Goal: Task Accomplishment & Management: Understand process/instructions

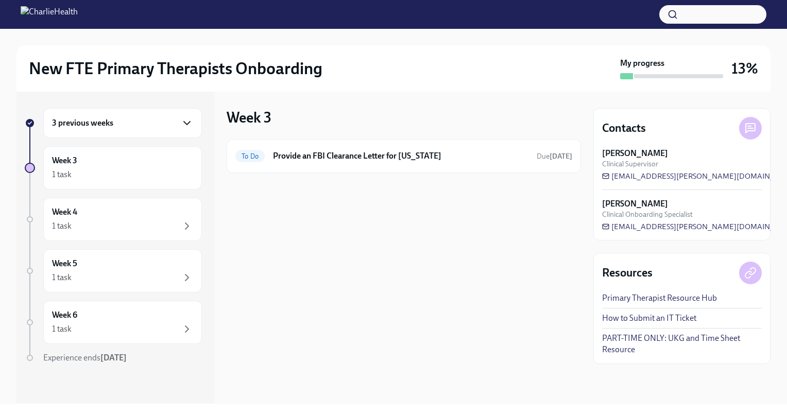
click at [181, 120] on icon "button" at bounding box center [187, 123] width 12 height 12
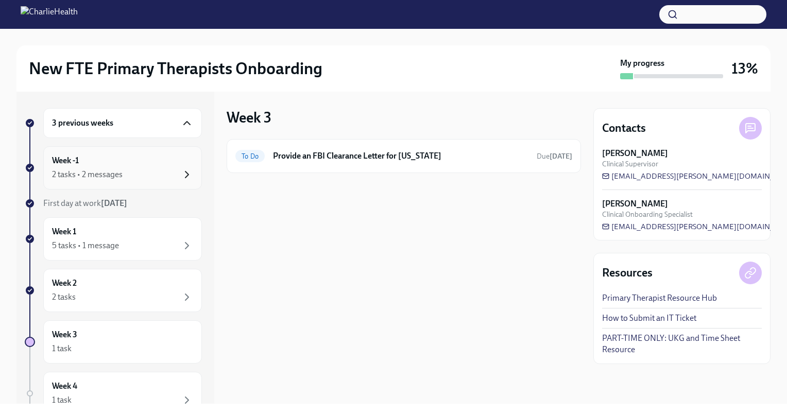
click at [181, 176] on icon "button" at bounding box center [187, 174] width 12 height 12
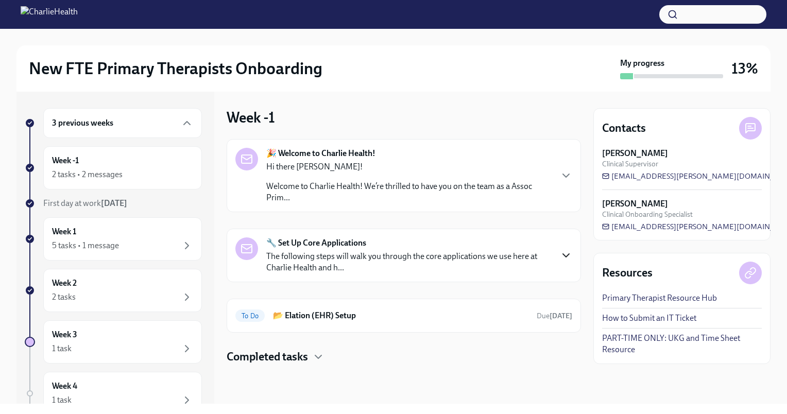
click at [569, 253] on icon "button" at bounding box center [566, 255] width 12 height 12
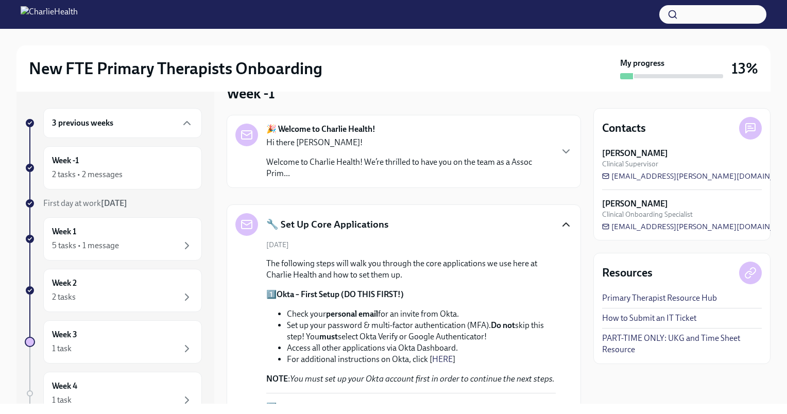
scroll to position [14, 0]
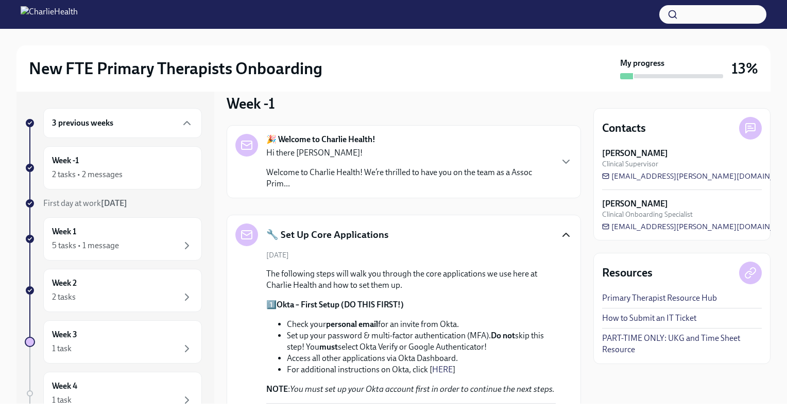
click at [562, 235] on icon "button" at bounding box center [566, 235] width 12 height 12
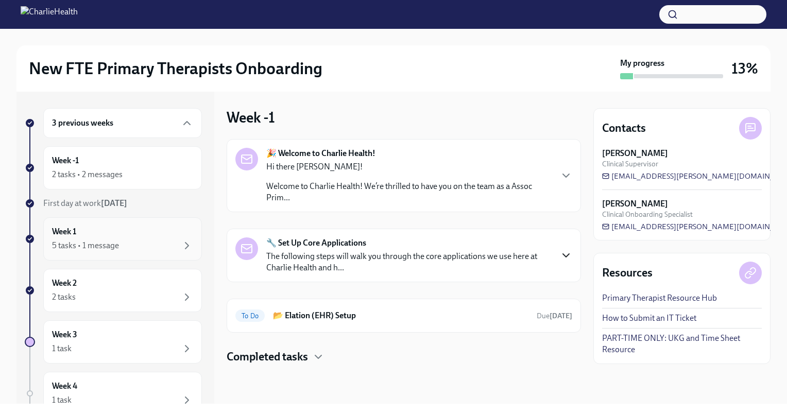
click at [158, 241] on div "5 tasks • 1 message" at bounding box center [122, 245] width 141 height 12
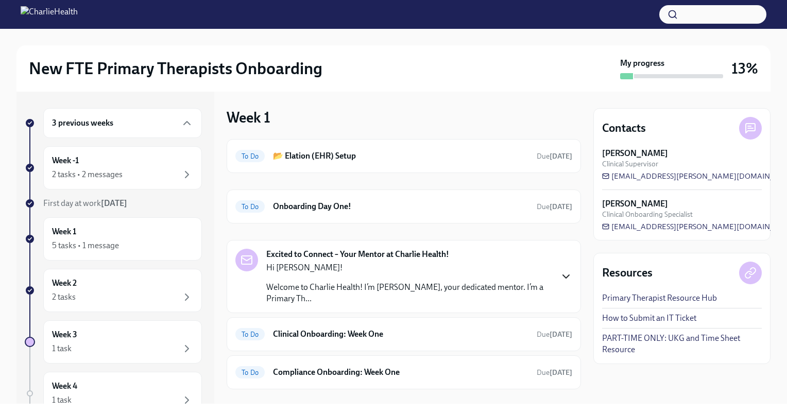
click at [560, 272] on icon "button" at bounding box center [566, 276] width 12 height 12
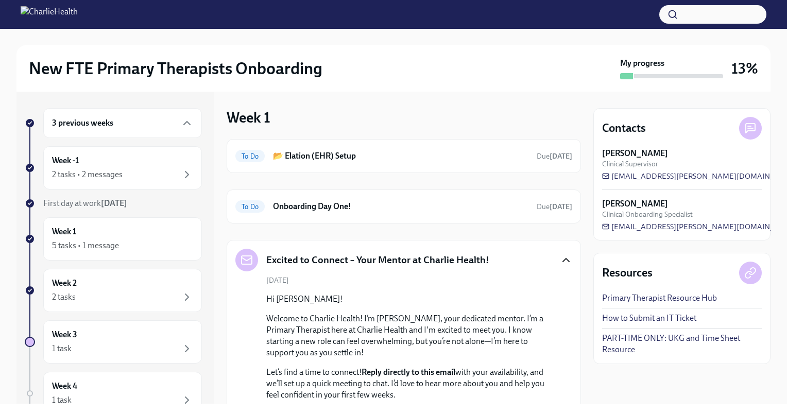
click at [560, 260] on icon "button" at bounding box center [566, 260] width 12 height 12
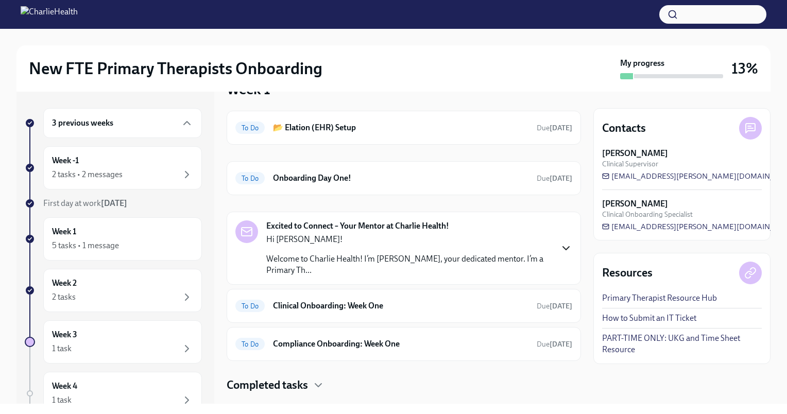
scroll to position [50, 0]
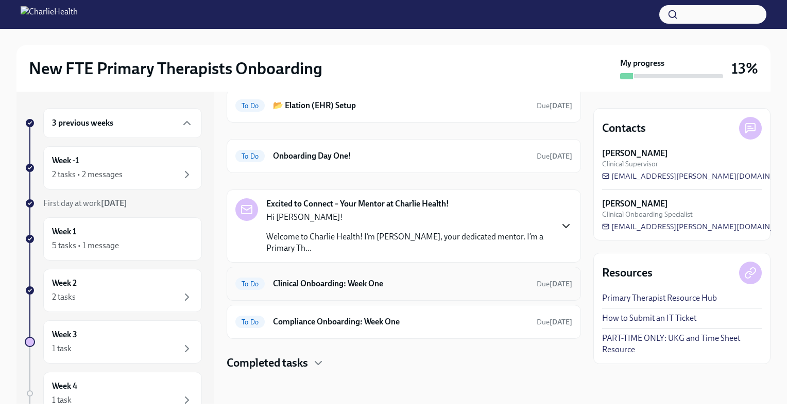
click at [320, 289] on div "To Do Clinical Onboarding: Week One Due [DATE]" at bounding box center [403, 283] width 337 height 16
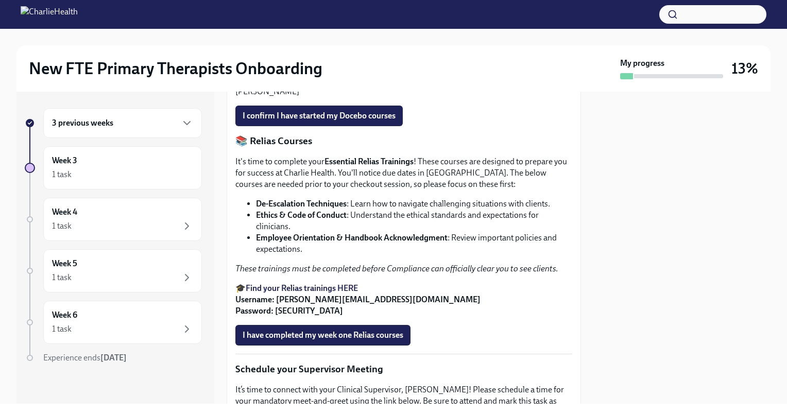
scroll to position [558, 0]
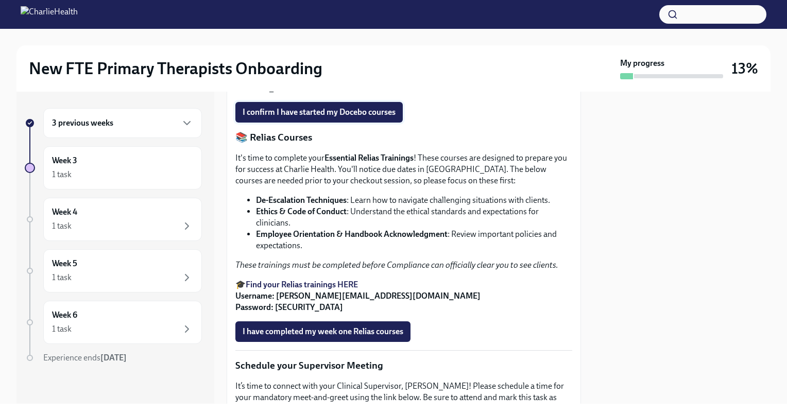
click at [267, 117] on span "I confirm I have started my Docebo courses" at bounding box center [319, 112] width 153 height 10
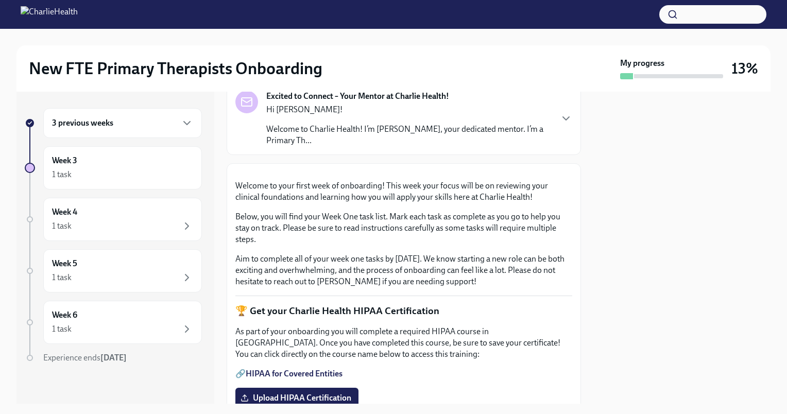
scroll to position [366, 0]
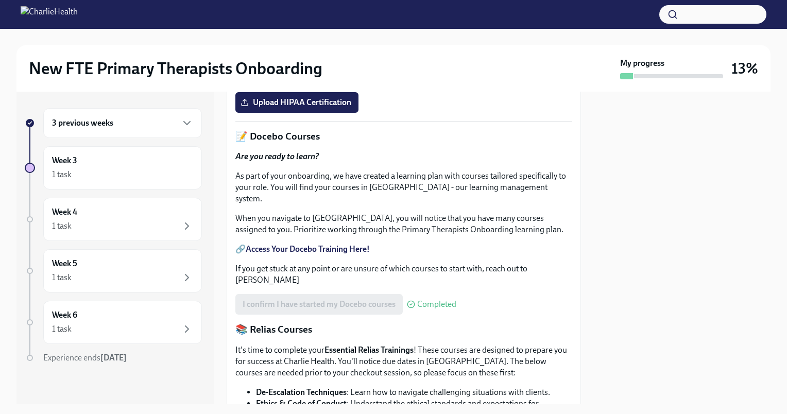
click at [336, 83] on link "HIPAA for Covered Entities" at bounding box center [294, 78] width 97 height 10
